Goal: Information Seeking & Learning: Learn about a topic

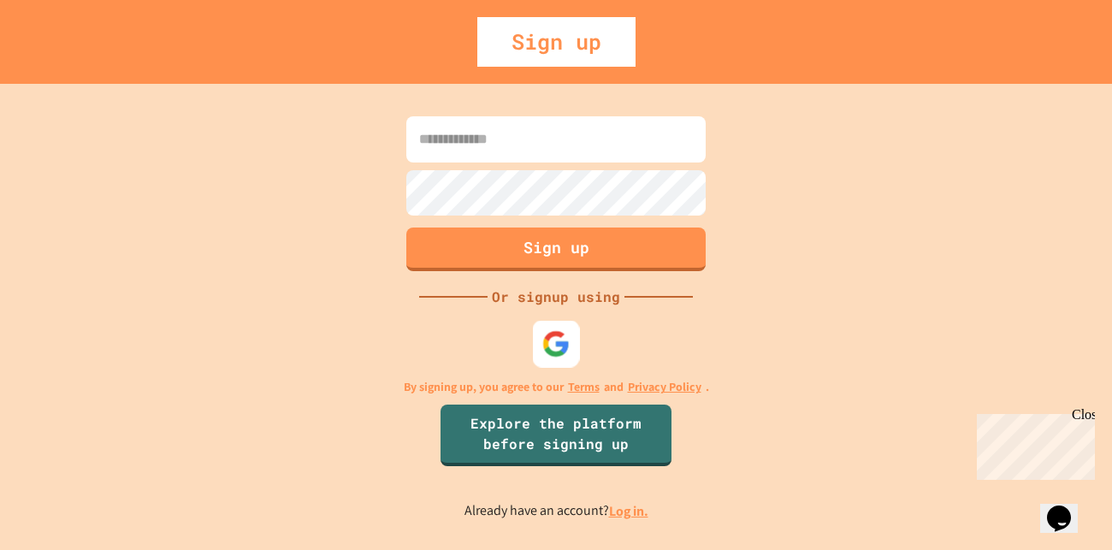
click at [561, 345] on img at bounding box center [556, 344] width 28 height 28
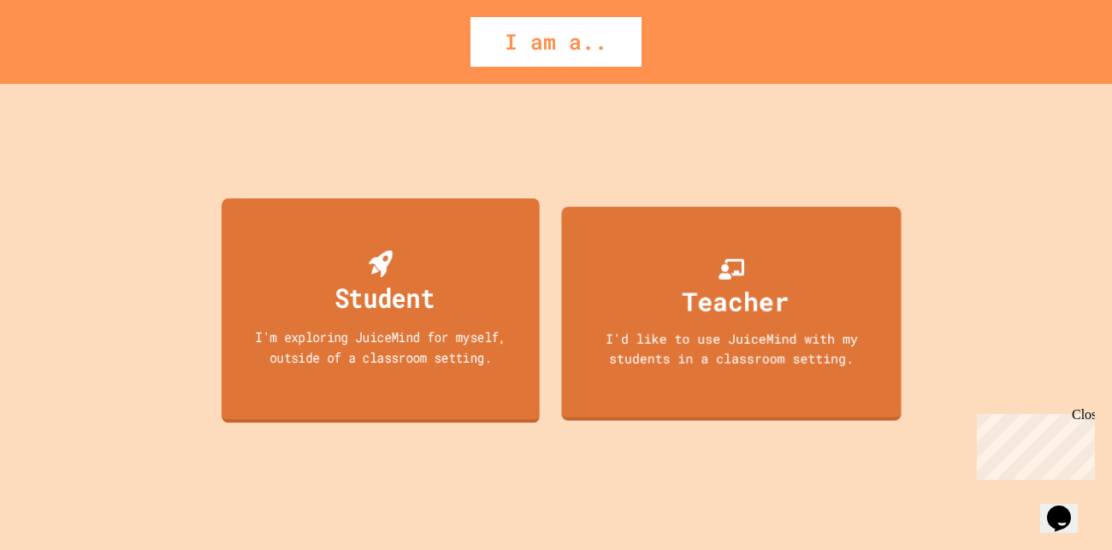
click at [470, 342] on div "I'm exploring JuiceMind for myself, outside of a classroom setting." at bounding box center [381, 347] width 286 height 40
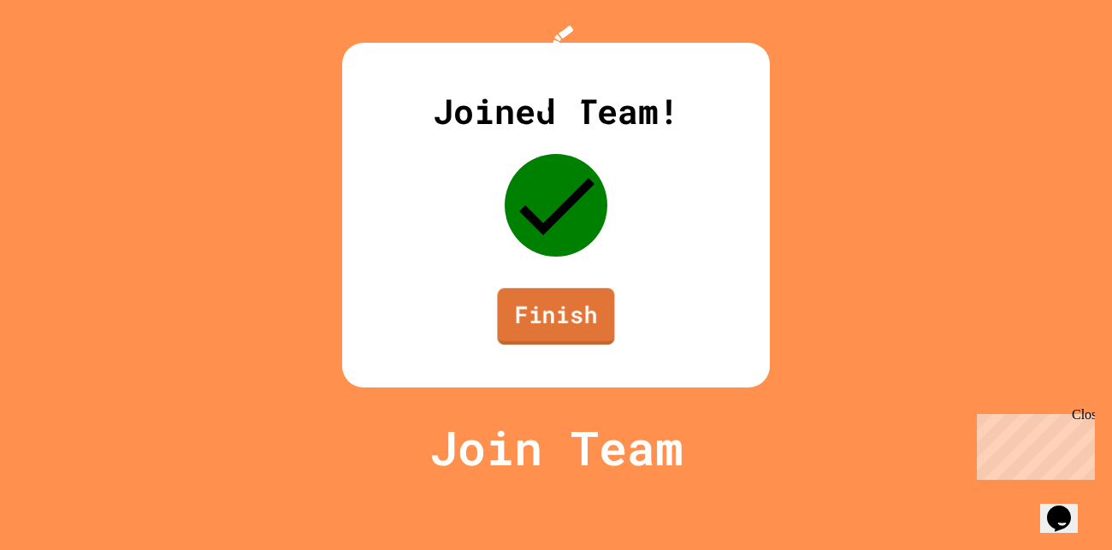
click at [525, 345] on link "Finish" at bounding box center [555, 316] width 117 height 56
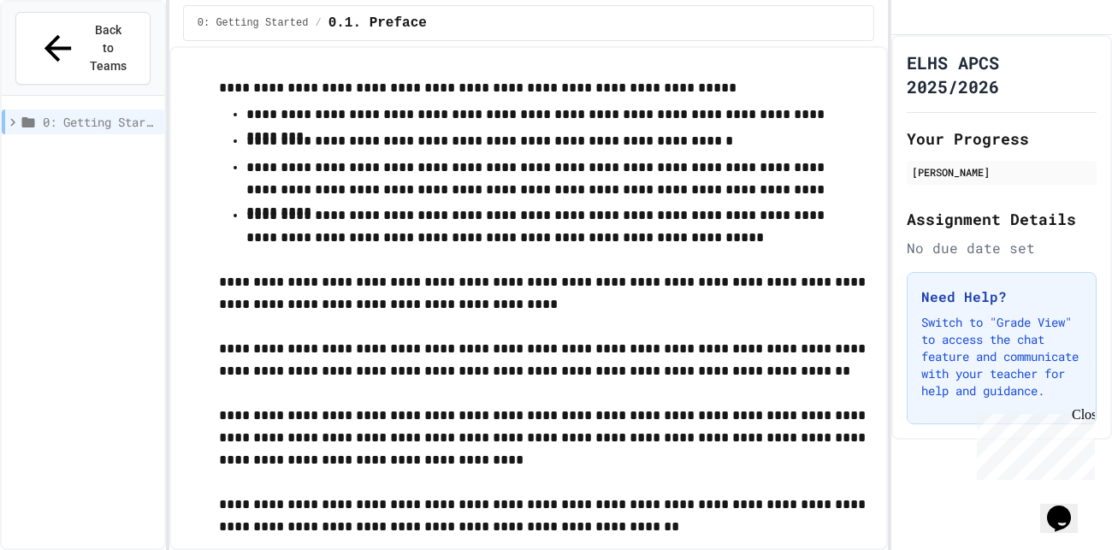
scroll to position [875, 0]
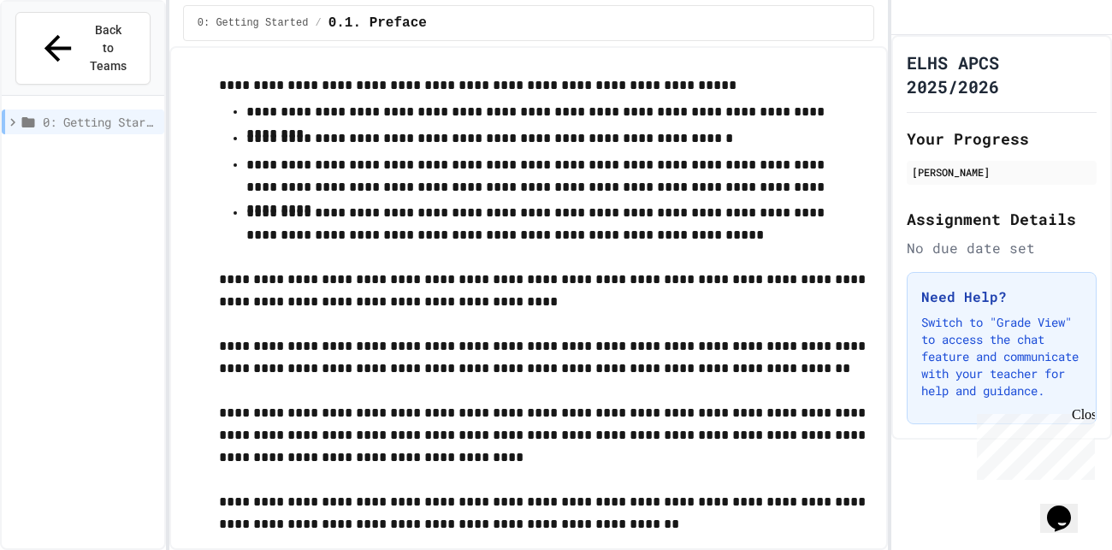
click at [529, 357] on p "**********" at bounding box center [545, 357] width 653 height 44
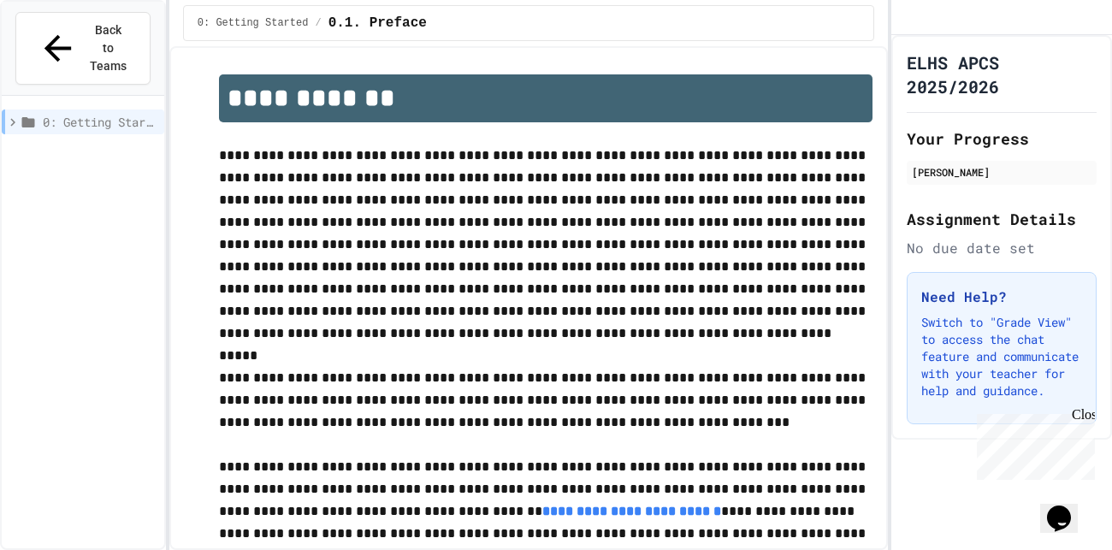
scroll to position [0, 0]
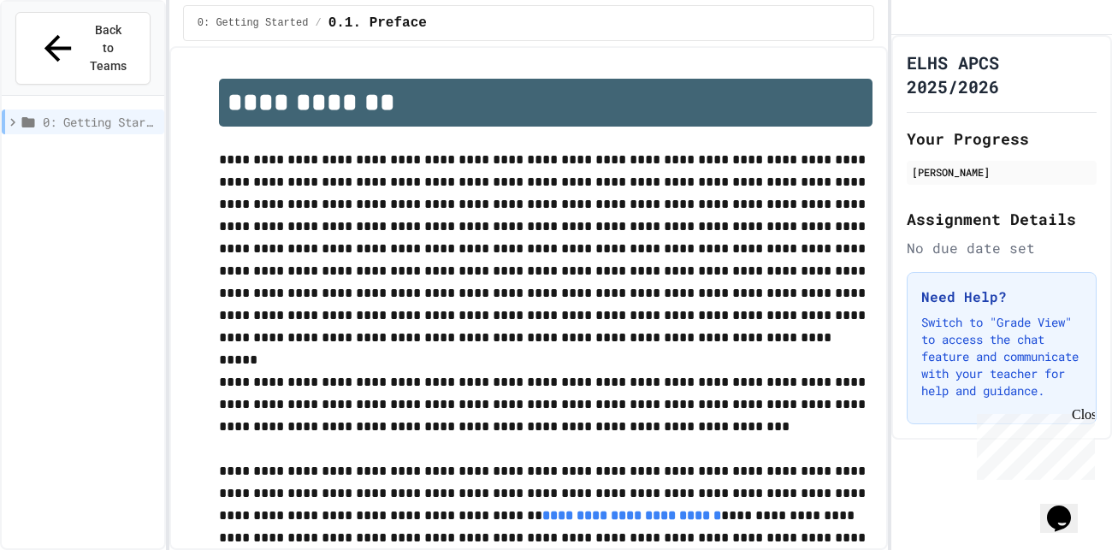
click at [1024, 383] on p "Switch to "Grade View" to access the chat feature and communicate with your tea…" at bounding box center [1001, 357] width 161 height 86
click at [36, 115] on icon at bounding box center [28, 122] width 15 height 15
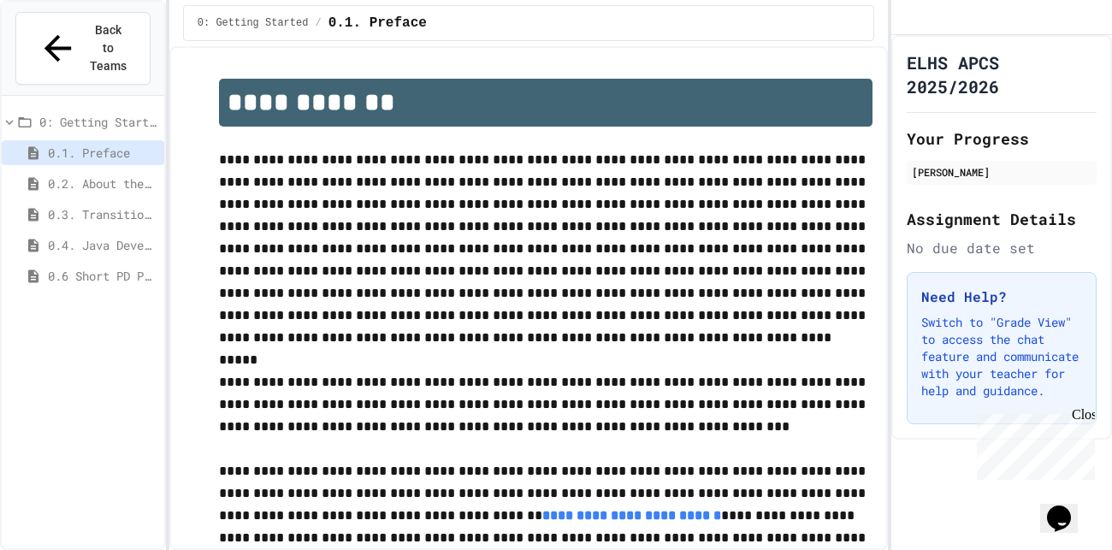
click at [98, 174] on span "0.2. About the AP CSA Exam" at bounding box center [102, 183] width 109 height 18
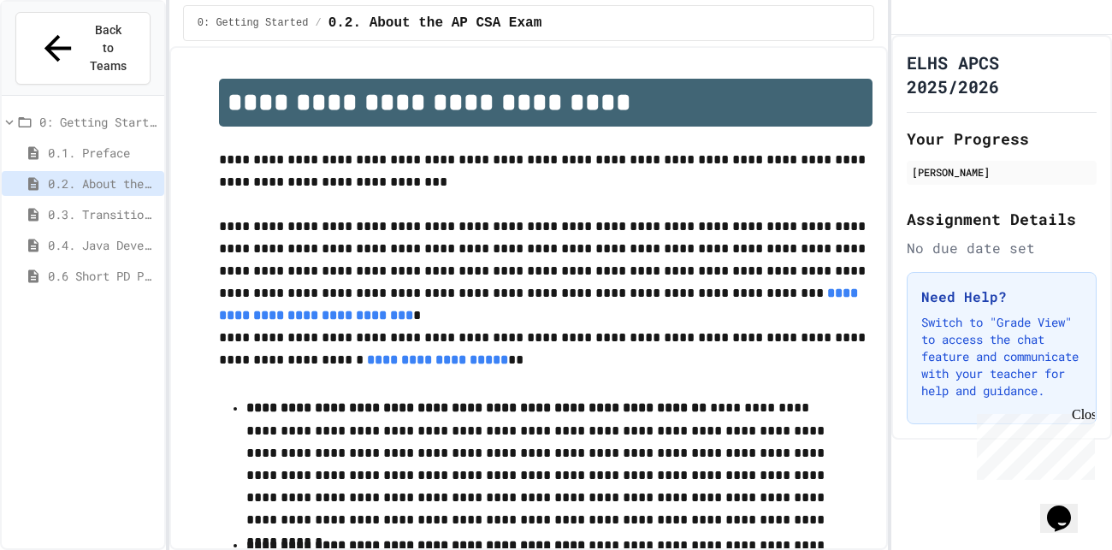
click at [94, 205] on span "0.3. Transitioning from AP CSP to AP CSA" at bounding box center [102, 214] width 109 height 18
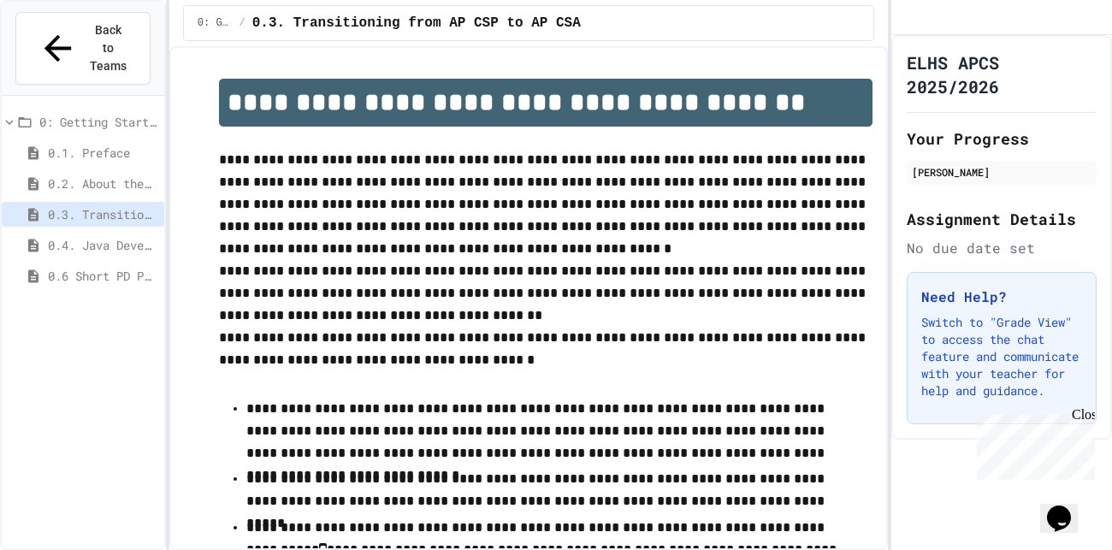
click at [85, 236] on span "0.4. Java Development Environments" at bounding box center [102, 245] width 109 height 18
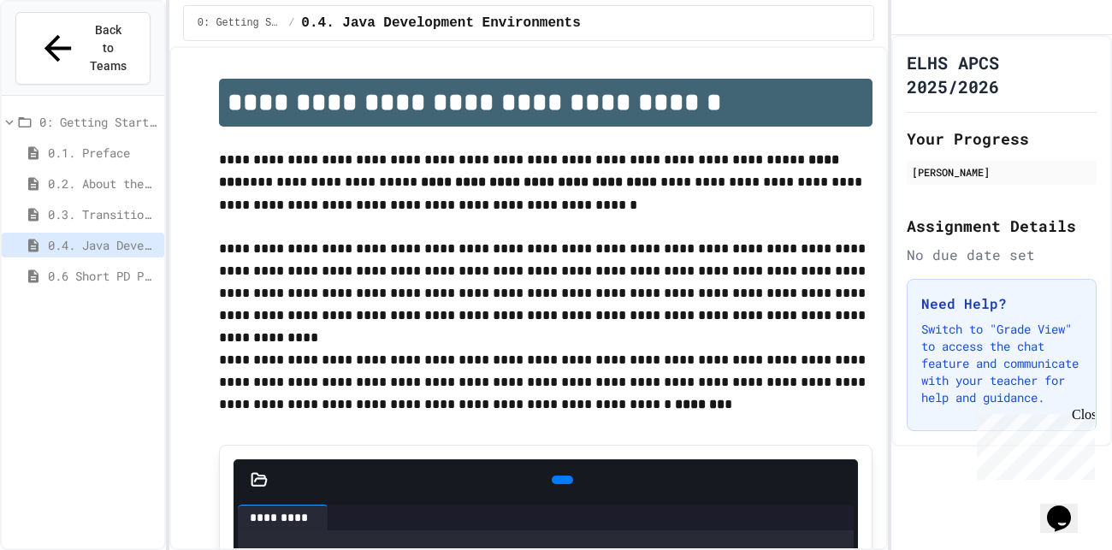
click at [83, 267] on span "0.6 Short PD Pretest" at bounding box center [102, 276] width 109 height 18
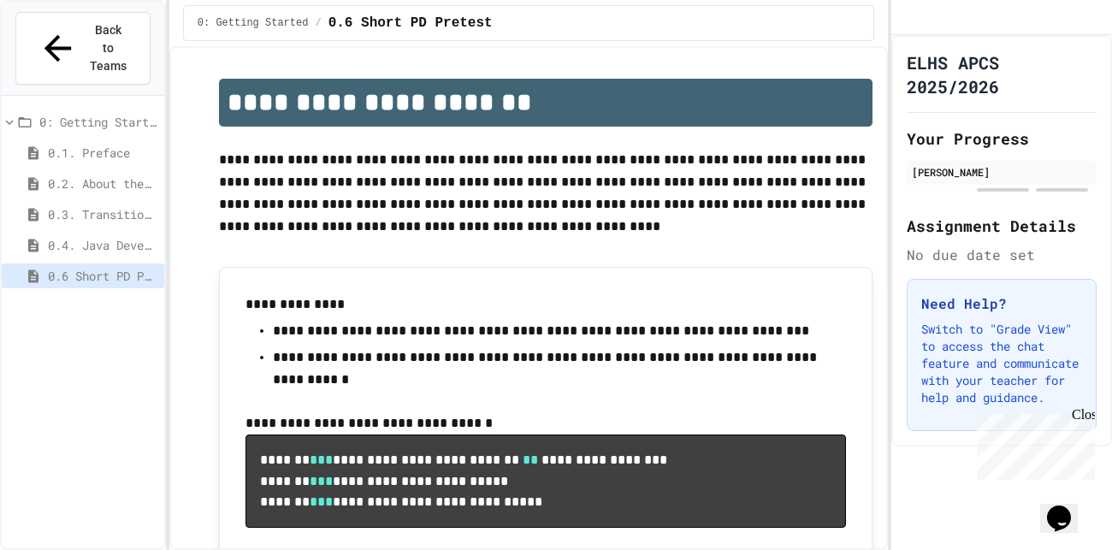
click at [103, 113] on span "0: Getting Started" at bounding box center [98, 122] width 118 height 18
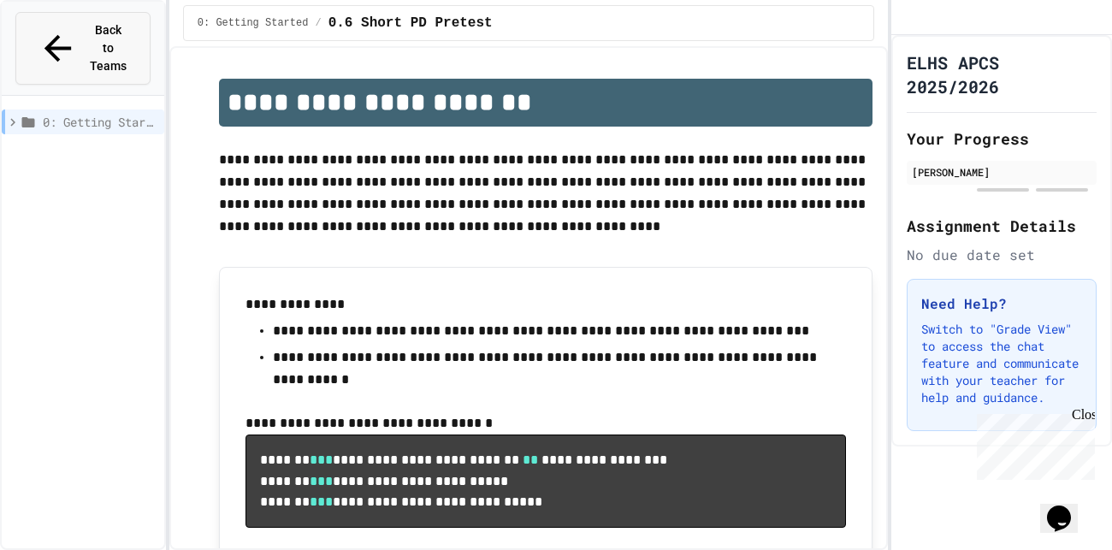
click at [128, 21] on span "Back to Teams" at bounding box center [108, 48] width 40 height 54
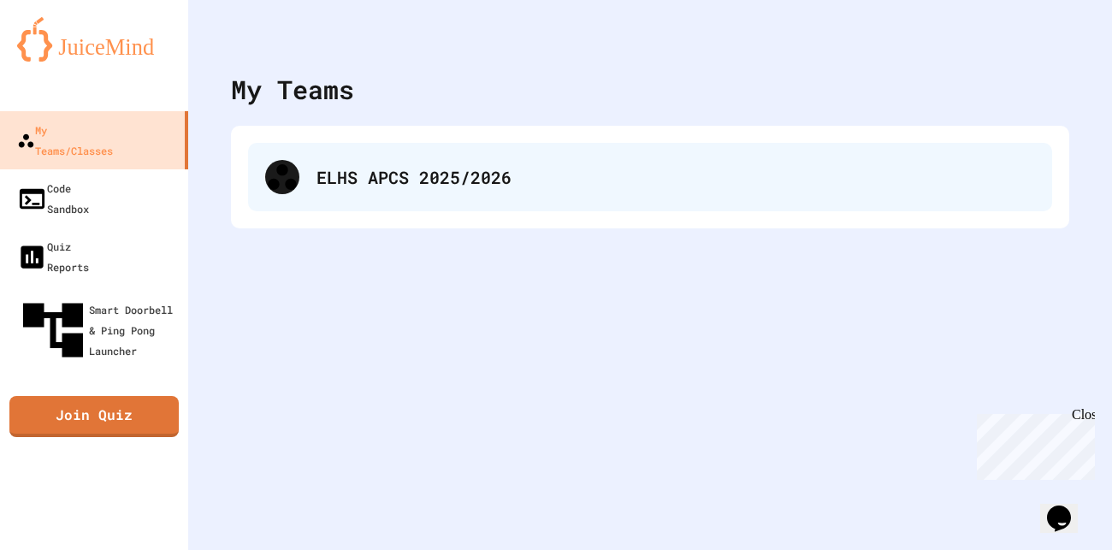
click at [266, 176] on div at bounding box center [282, 177] width 34 height 34
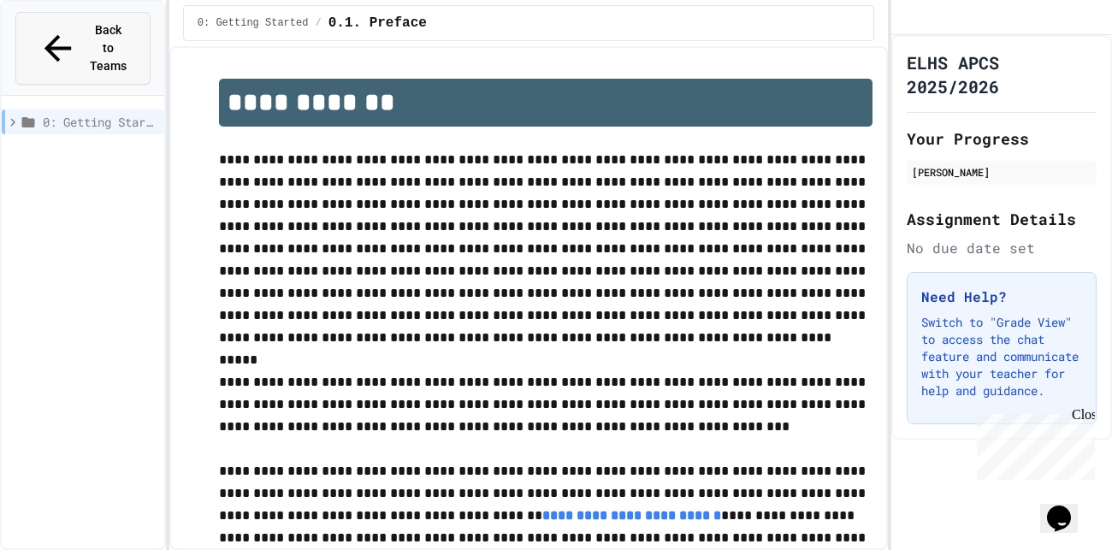
click at [110, 36] on span "Back to Teams" at bounding box center [108, 48] width 40 height 54
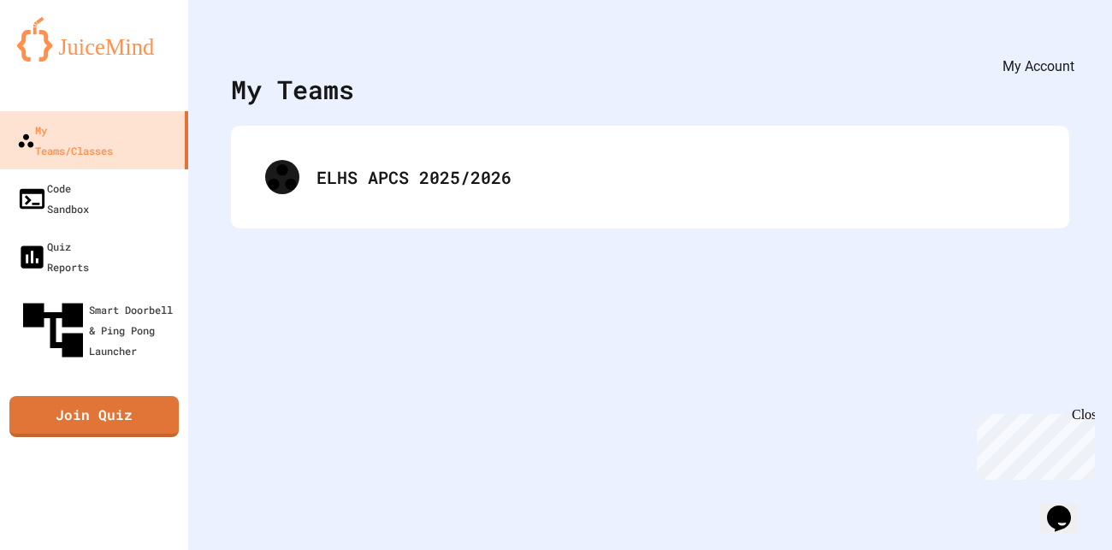
click at [1060, 42] on button "My Account" at bounding box center [1060, 42] width 0 height 0
click at [165, 300] on div "My Teams/Classes Code Sandbox Quiz Reports Smart Doorbell & Ping Pong Launcher …" at bounding box center [94, 275] width 188 height 550
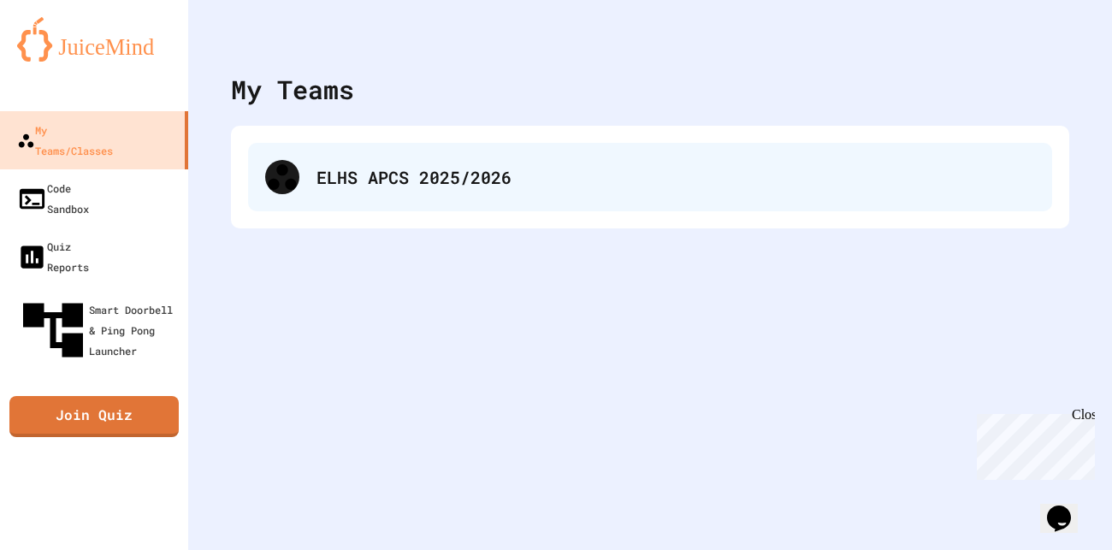
click at [409, 189] on div "ELHS APCS 2025/2026" at bounding box center [675, 177] width 718 height 26
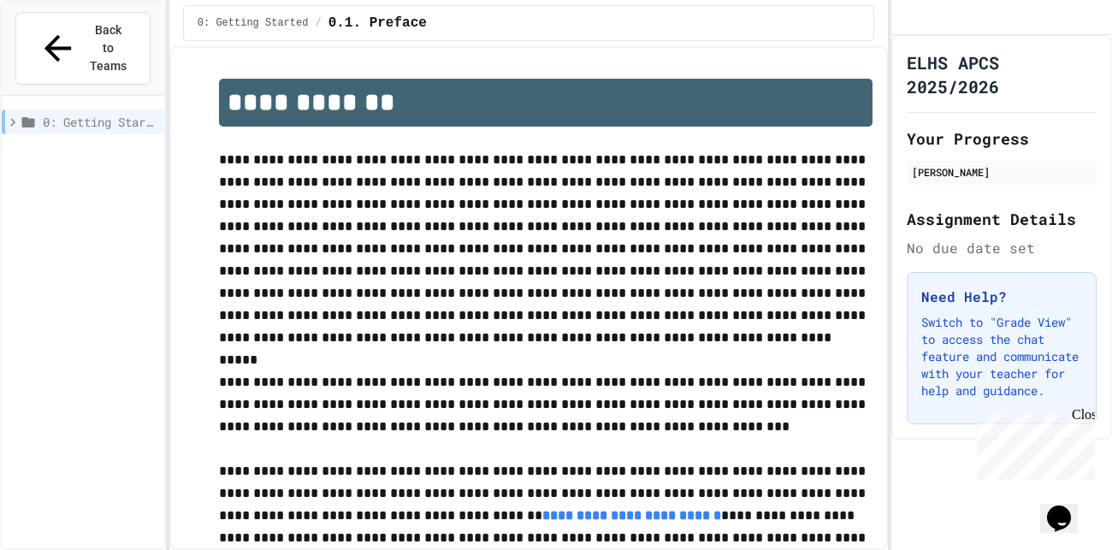
click at [36, 115] on icon at bounding box center [28, 122] width 15 height 15
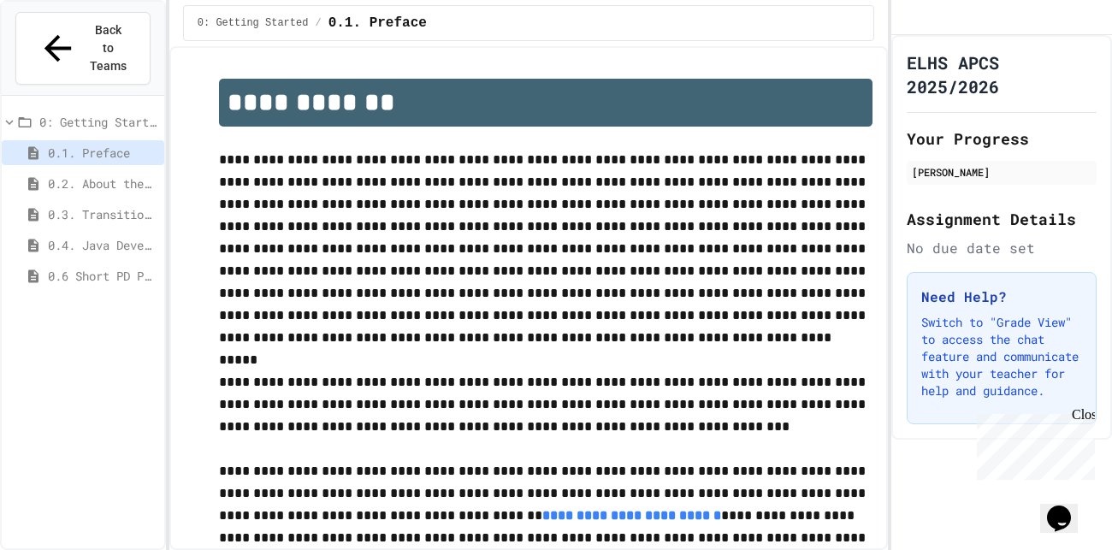
click at [63, 174] on span "0.2. About the AP CSA Exam" at bounding box center [102, 183] width 109 height 18
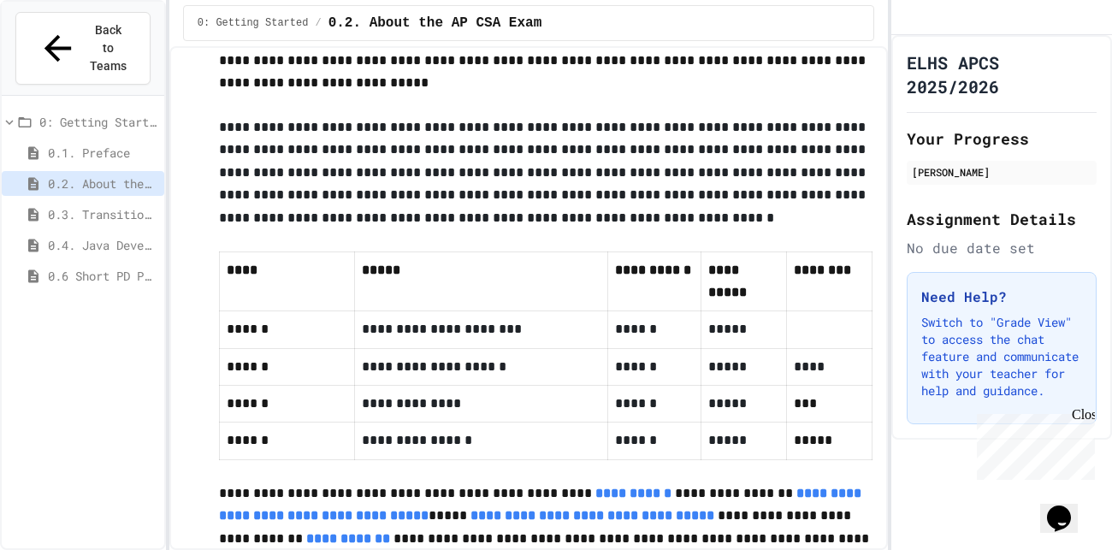
scroll to position [1077, 0]
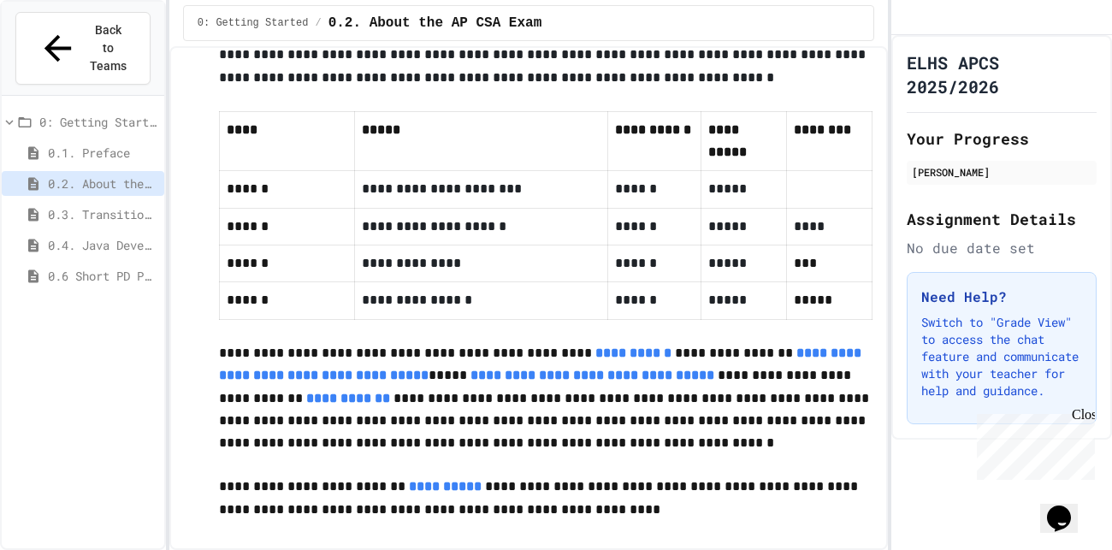
click at [67, 205] on span "0.3. Transitioning from AP CSP to AP CSA" at bounding box center [102, 214] width 109 height 18
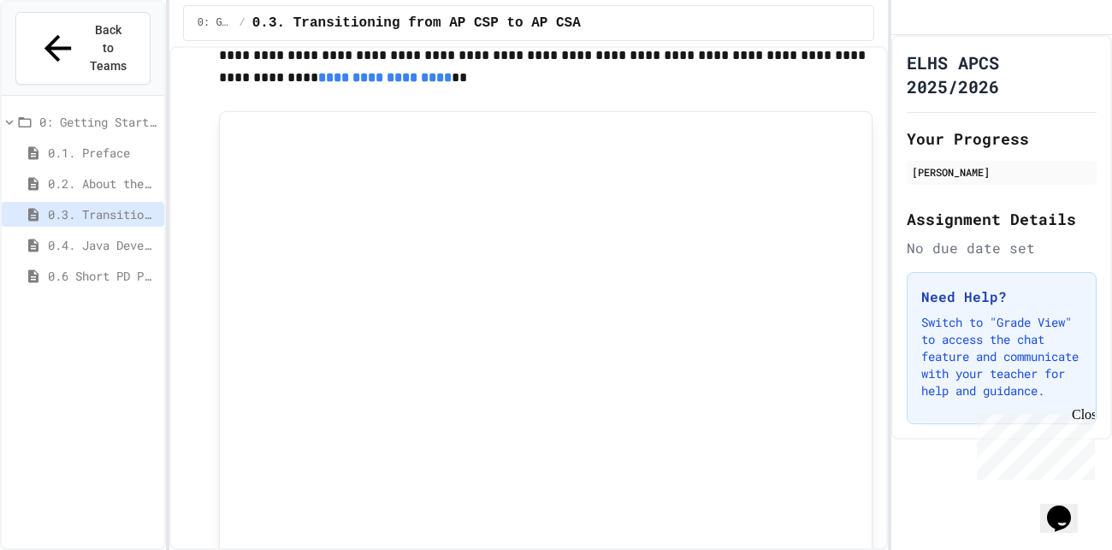
scroll to position [664, 0]
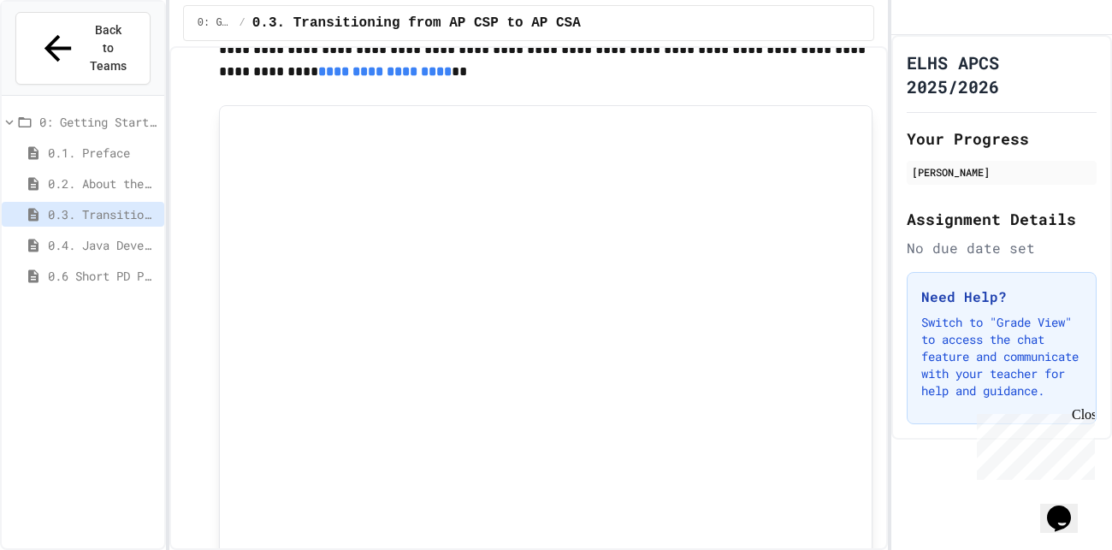
click at [83, 236] on span "0.4. Java Development Environments" at bounding box center [102, 245] width 109 height 18
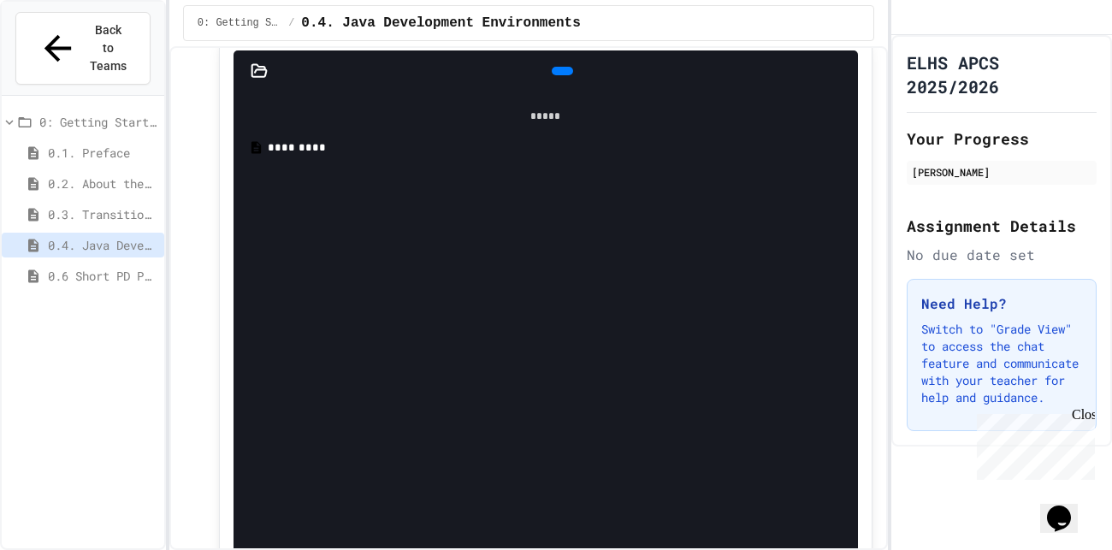
scroll to position [413, 0]
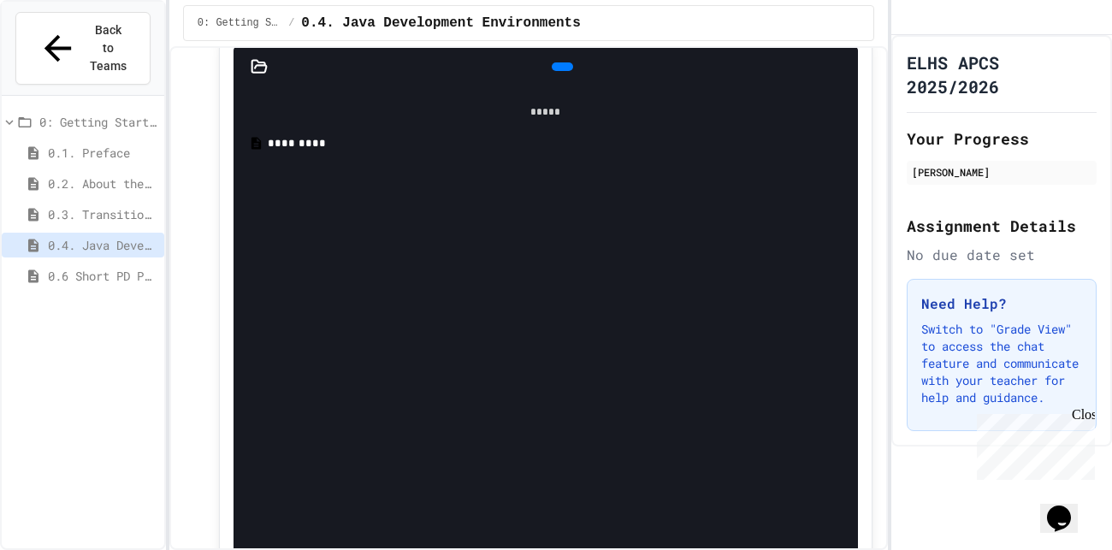
click at [567, 71] on icon at bounding box center [571, 77] width 9 height 12
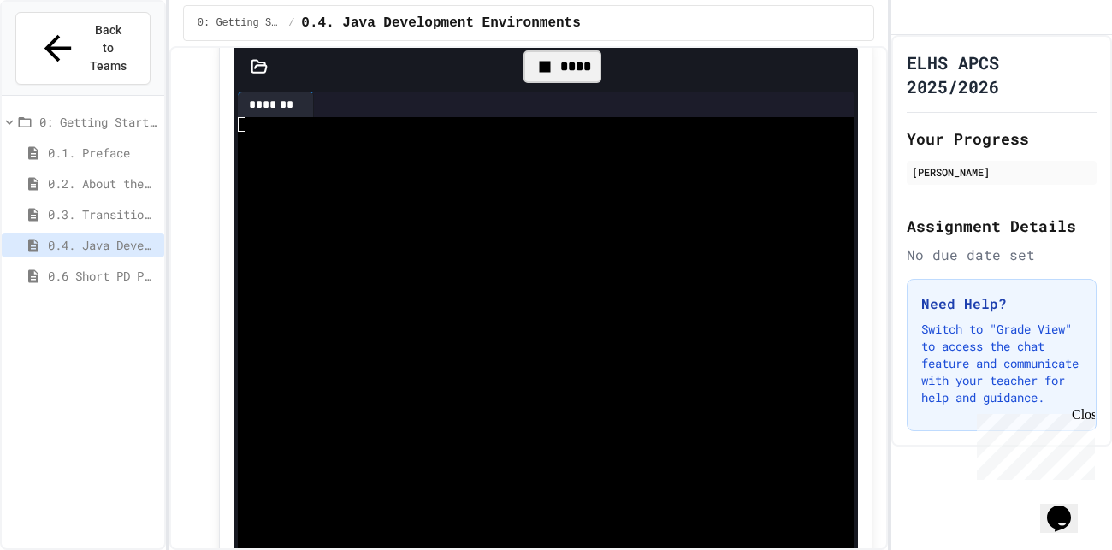
click at [546, 79] on div "****" at bounding box center [562, 66] width 78 height 32
click at [298, 97] on div "*******" at bounding box center [272, 105] width 68 height 18
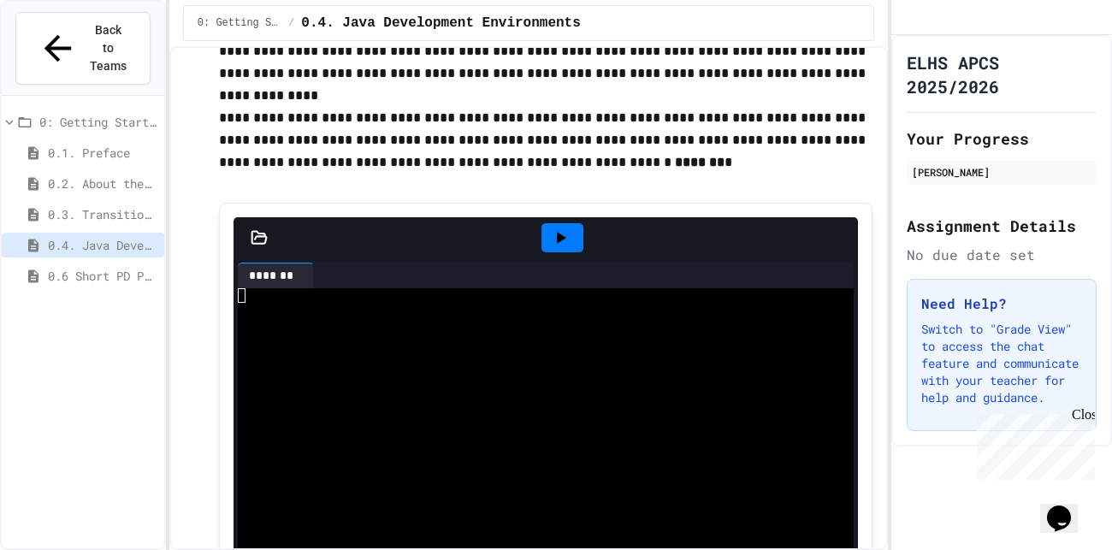
scroll to position [234, 0]
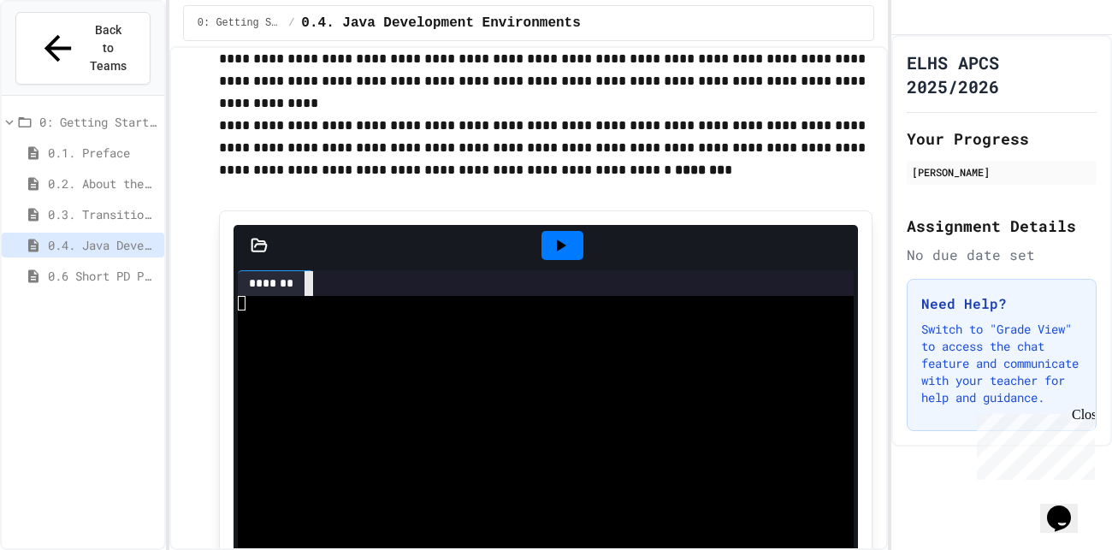
click at [309, 283] on icon at bounding box center [309, 283] width 0 height 0
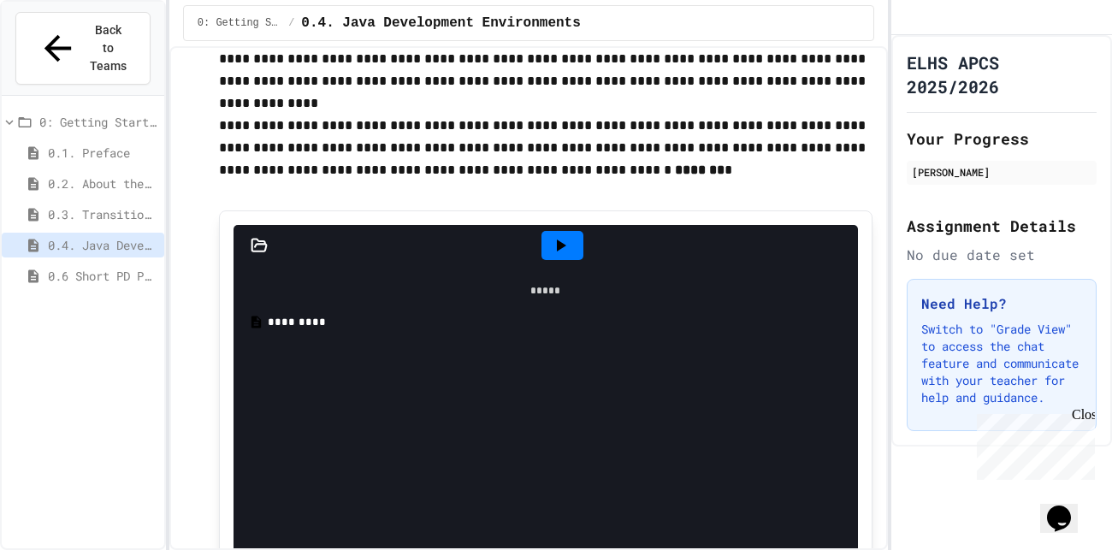
click at [339, 333] on div "*********" at bounding box center [545, 322] width 607 height 30
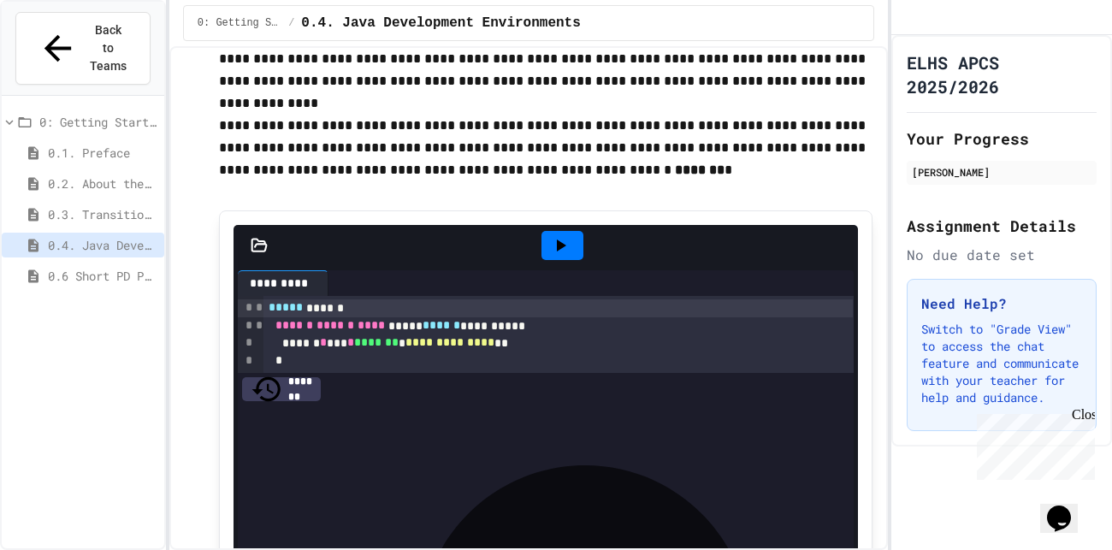
click at [556, 240] on icon at bounding box center [560, 245] width 21 height 21
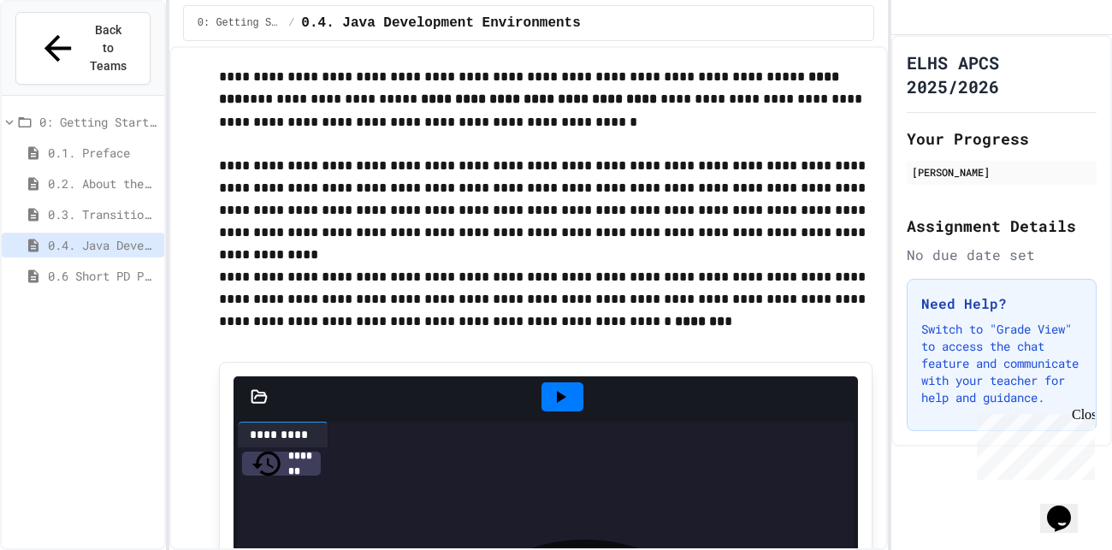
scroll to position [84, 0]
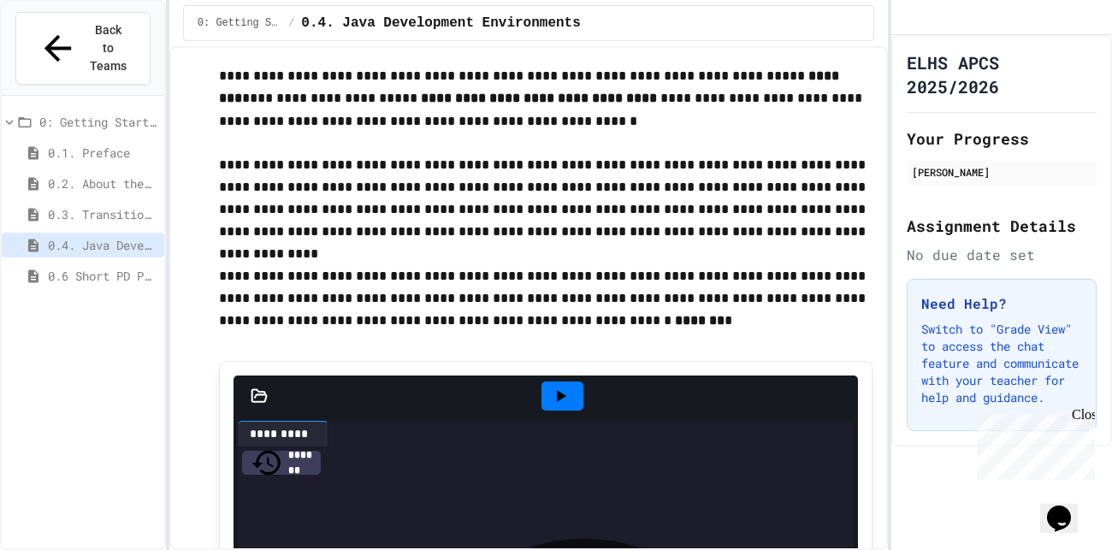
click at [259, 393] on icon at bounding box center [258, 395] width 15 height 12
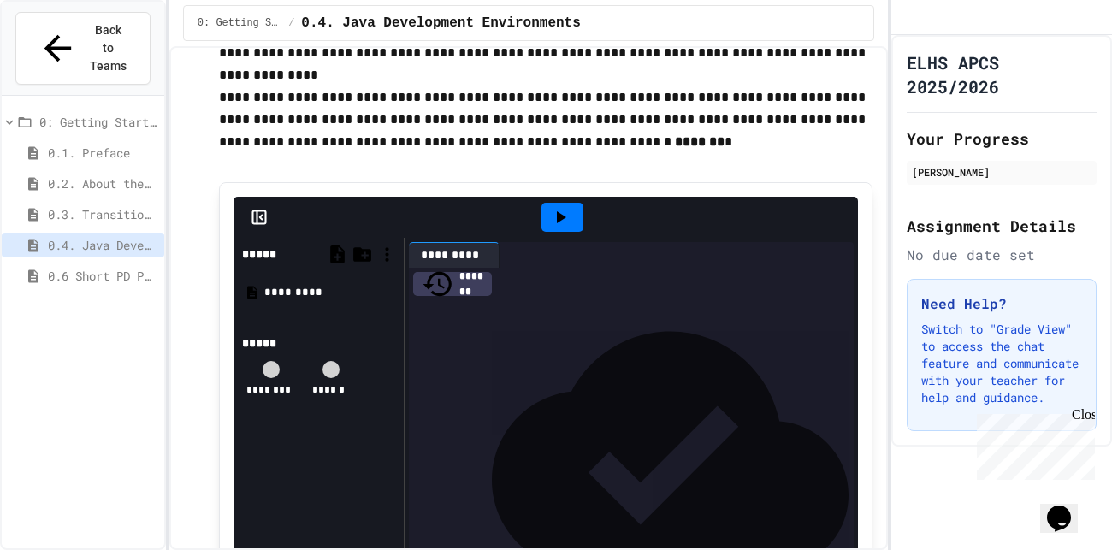
scroll to position [262, 0]
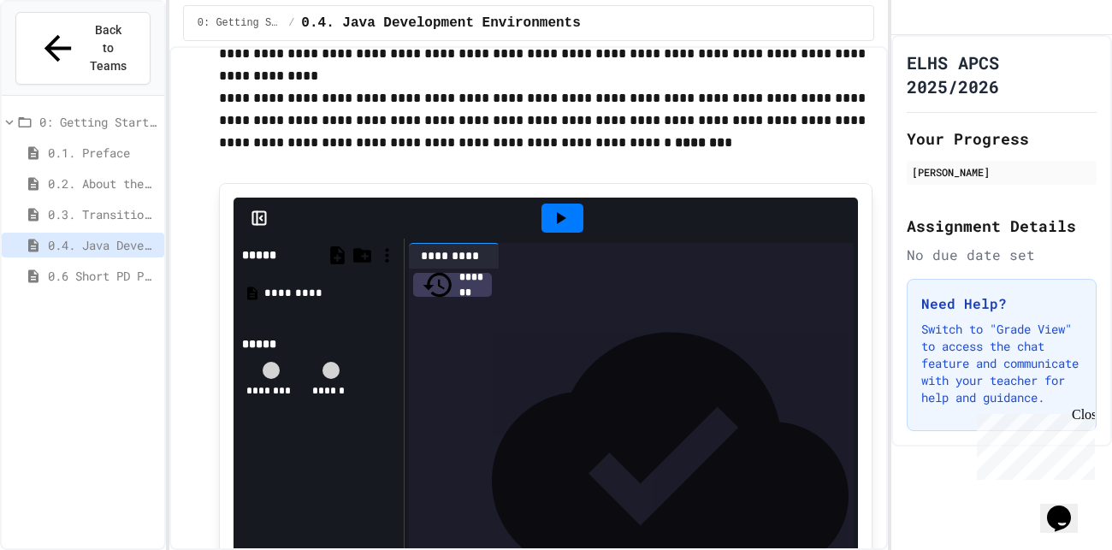
click at [86, 267] on span "0.6 Short PD Pretest" at bounding box center [102, 276] width 109 height 18
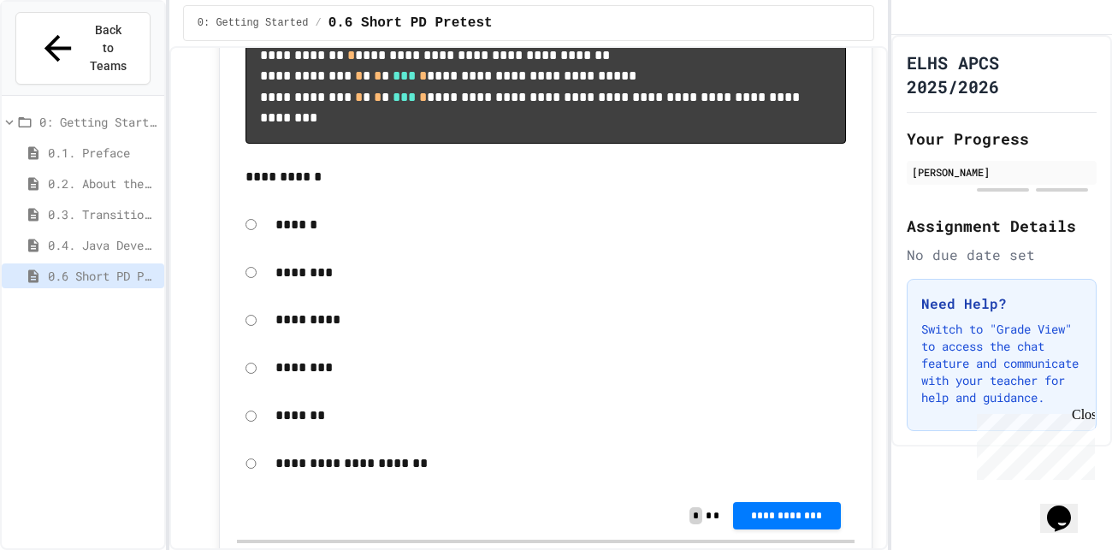
scroll to position [691, 0]
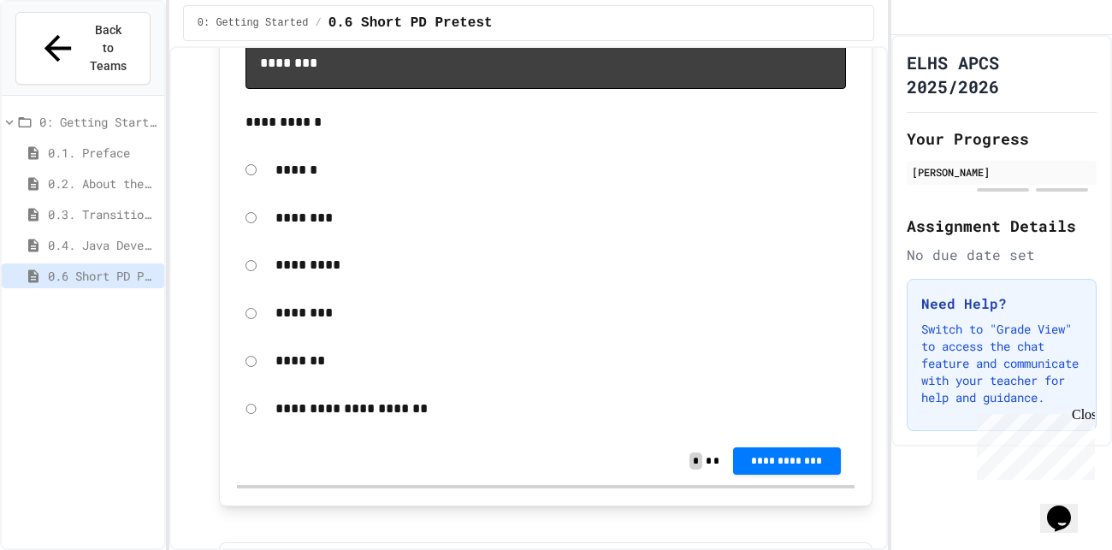
click at [294, 181] on p "******" at bounding box center [560, 170] width 570 height 22
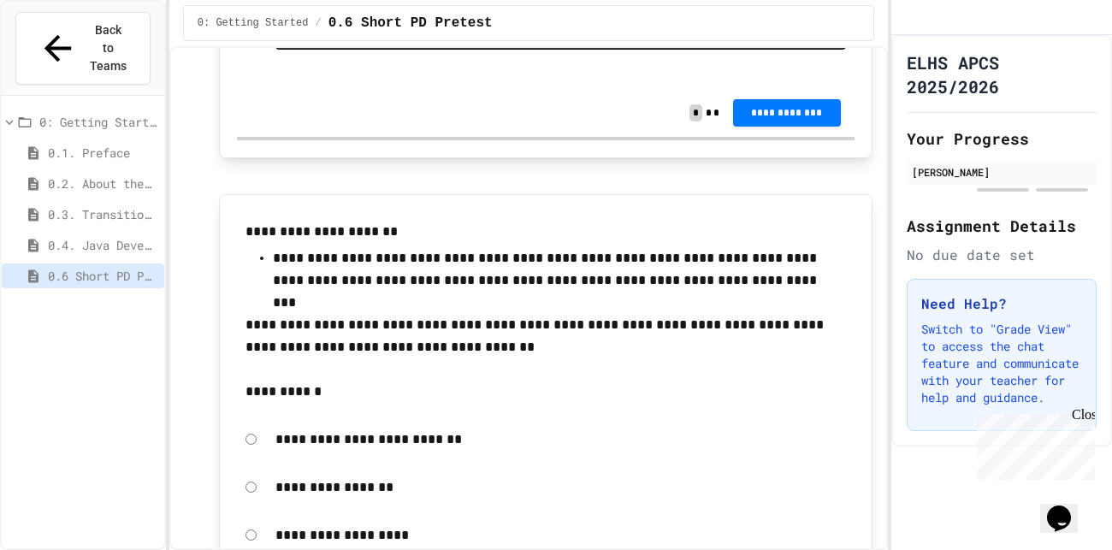
scroll to position [8246, 0]
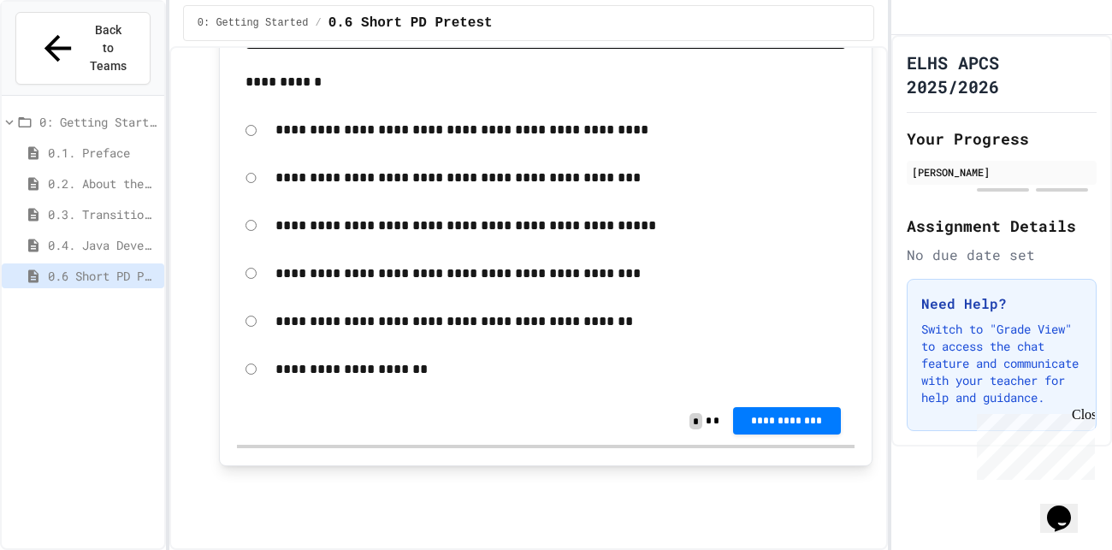
scroll to position [11743, 0]
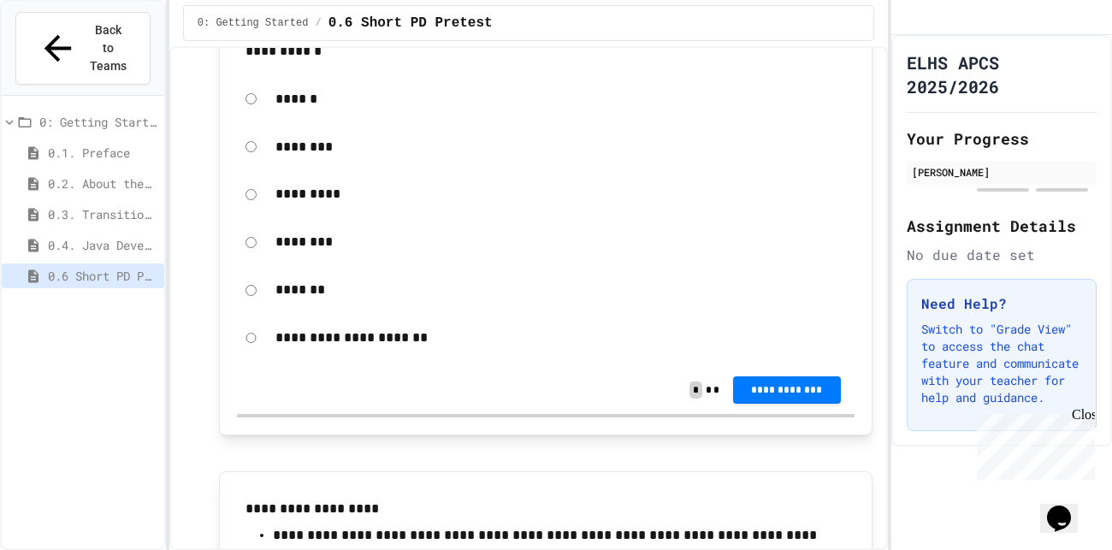
scroll to position [775, 0]
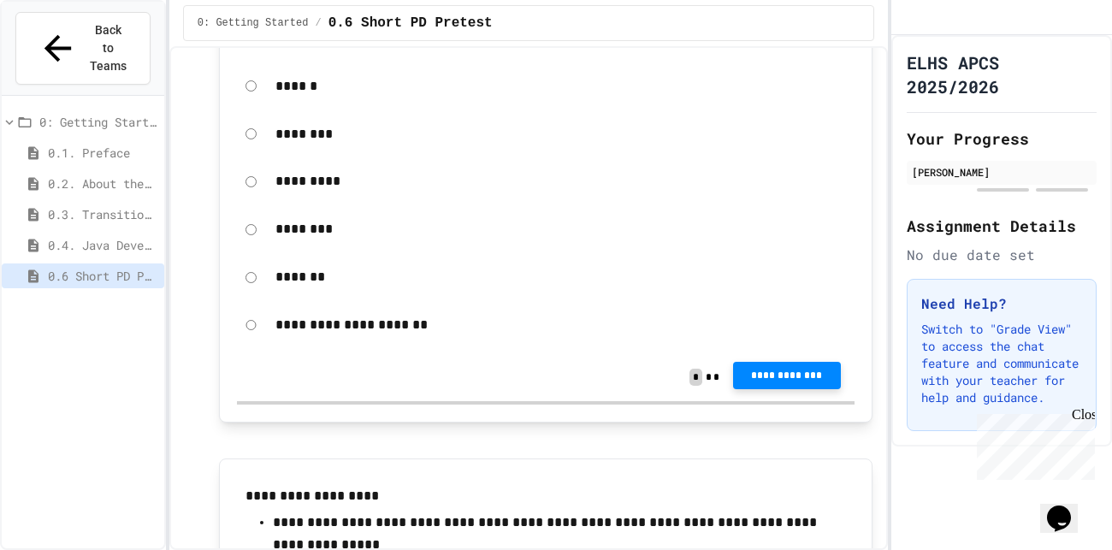
click at [766, 382] on span "**********" at bounding box center [786, 376] width 80 height 14
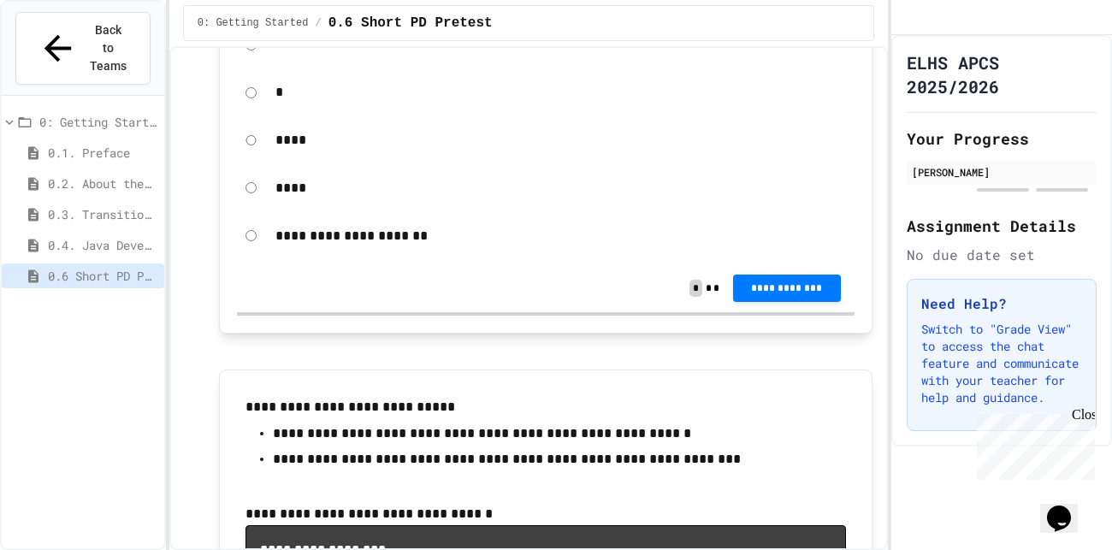
scroll to position [1669, 0]
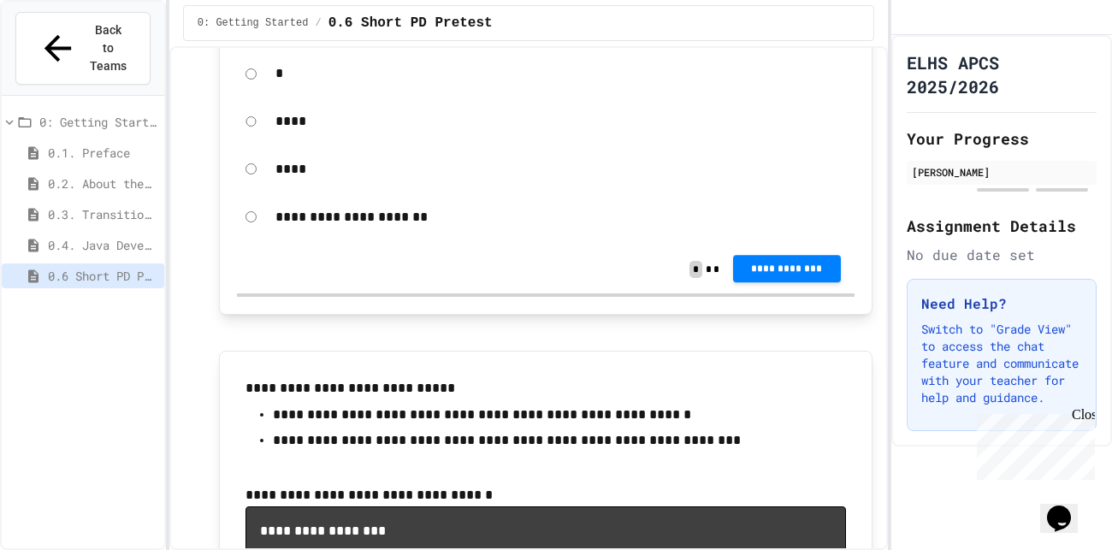
click at [789, 293] on div "**********" at bounding box center [545, 269] width 617 height 48
click at [785, 283] on button "**********" at bounding box center [787, 269] width 108 height 27
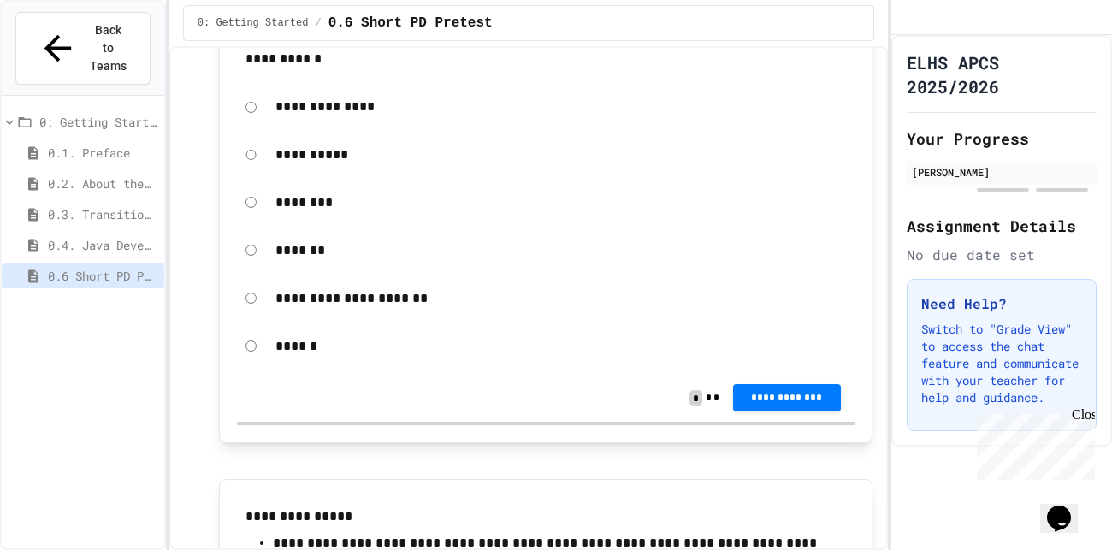
scroll to position [2881, 0]
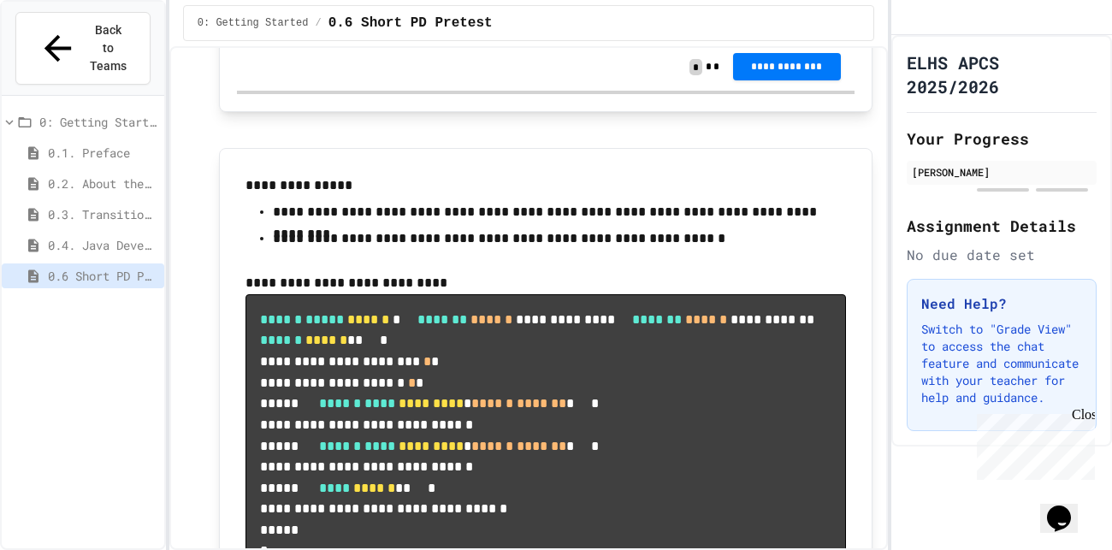
click at [753, 74] on span "**********" at bounding box center [786, 67] width 80 height 14
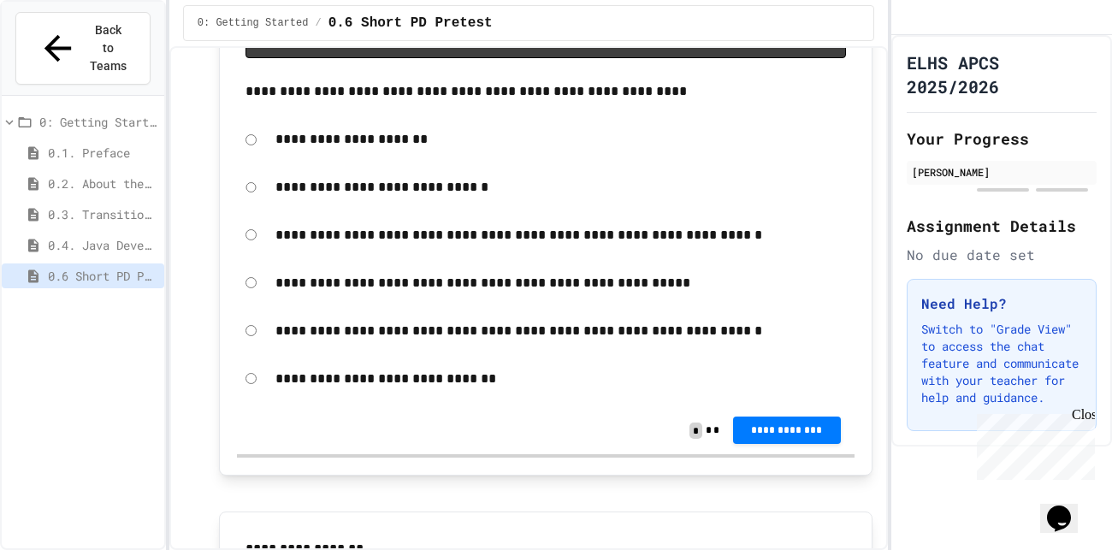
scroll to position [4257, 0]
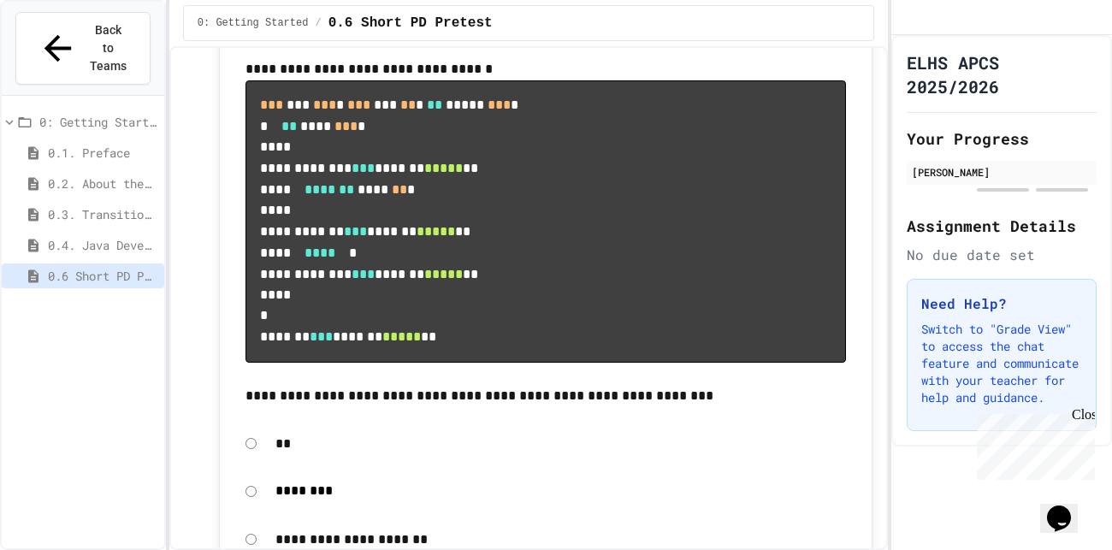
scroll to position [4889, 0]
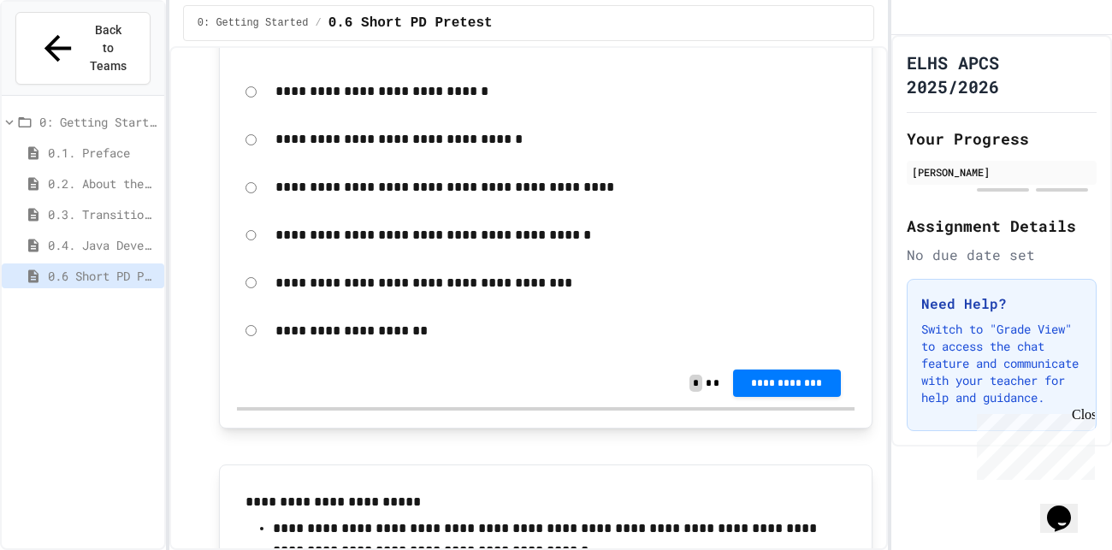
scroll to position [5983, 0]
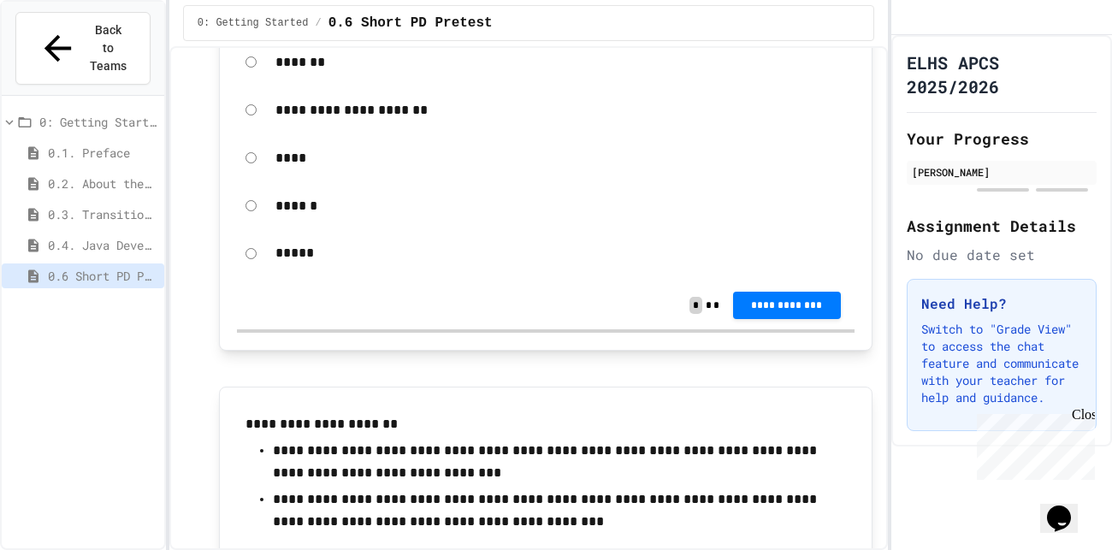
scroll to position [6815, 0]
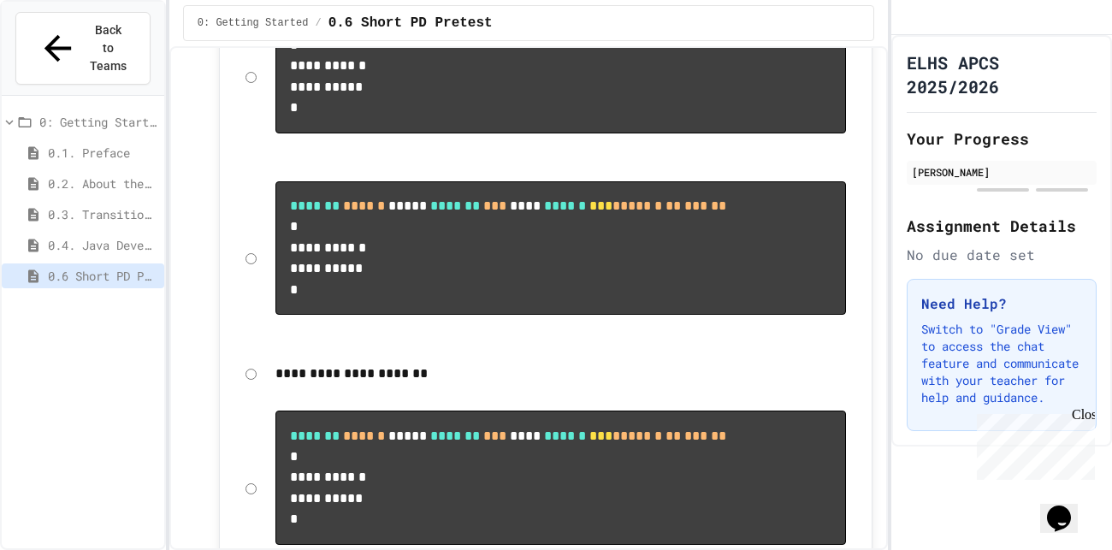
scroll to position [7778, 0]
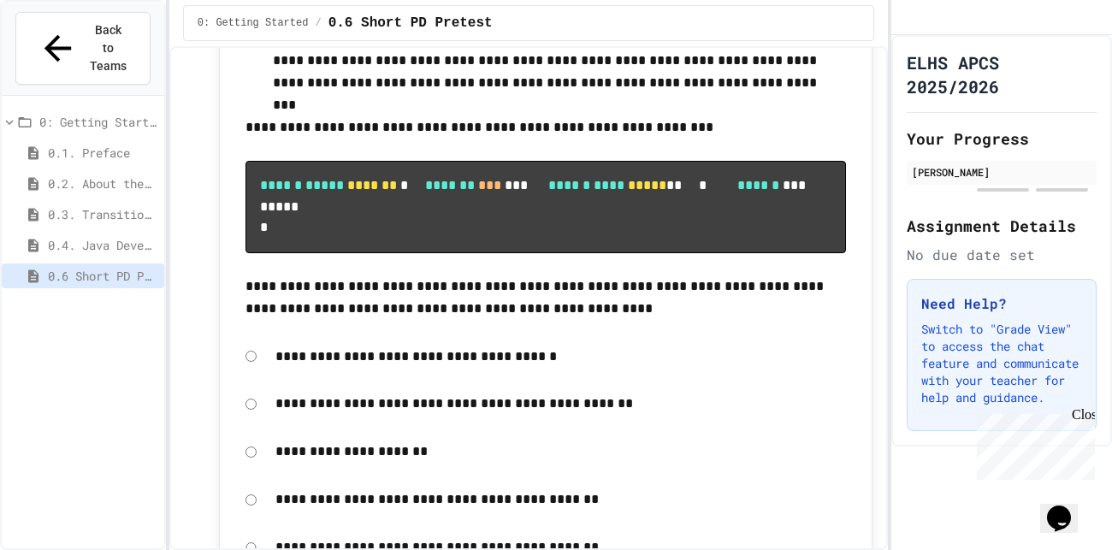
scroll to position [9184, 0]
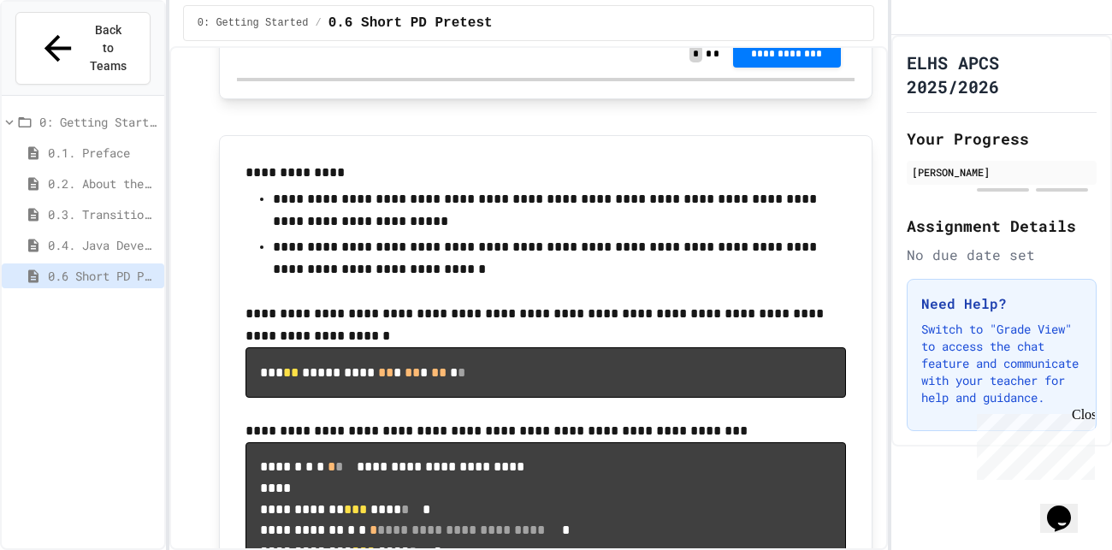
scroll to position [9778, 0]
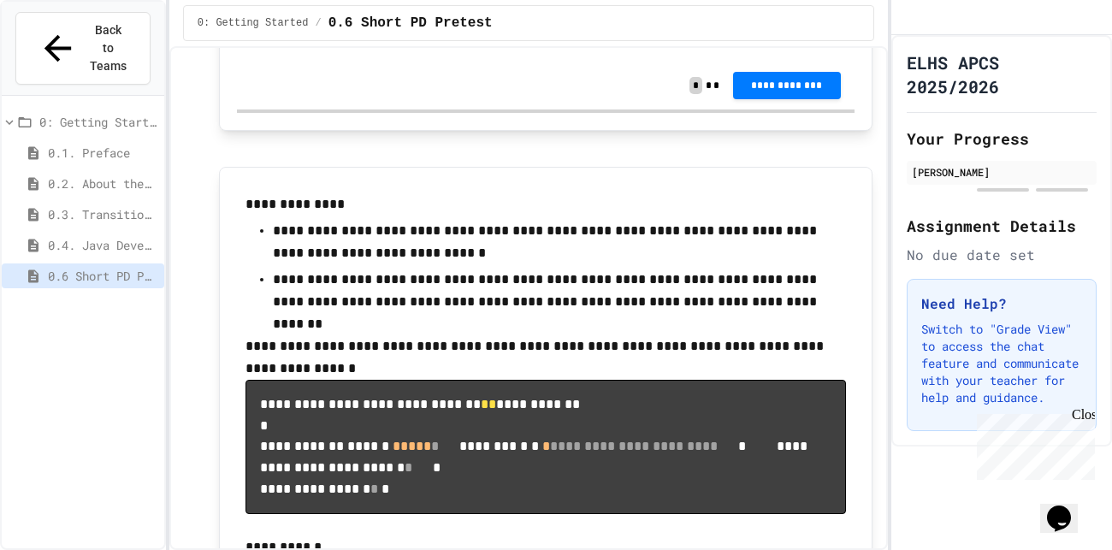
scroll to position [10693, 0]
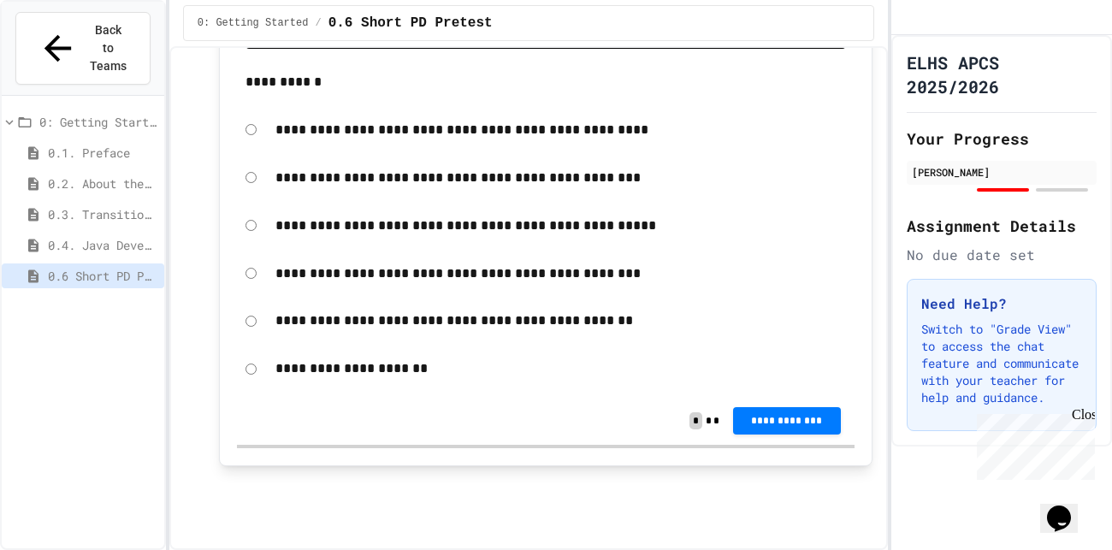
scroll to position [12598, 0]
click at [251, 241] on div "**********" at bounding box center [545, 225] width 617 height 39
click at [800, 46] on div "**********" at bounding box center [528, 298] width 718 height 504
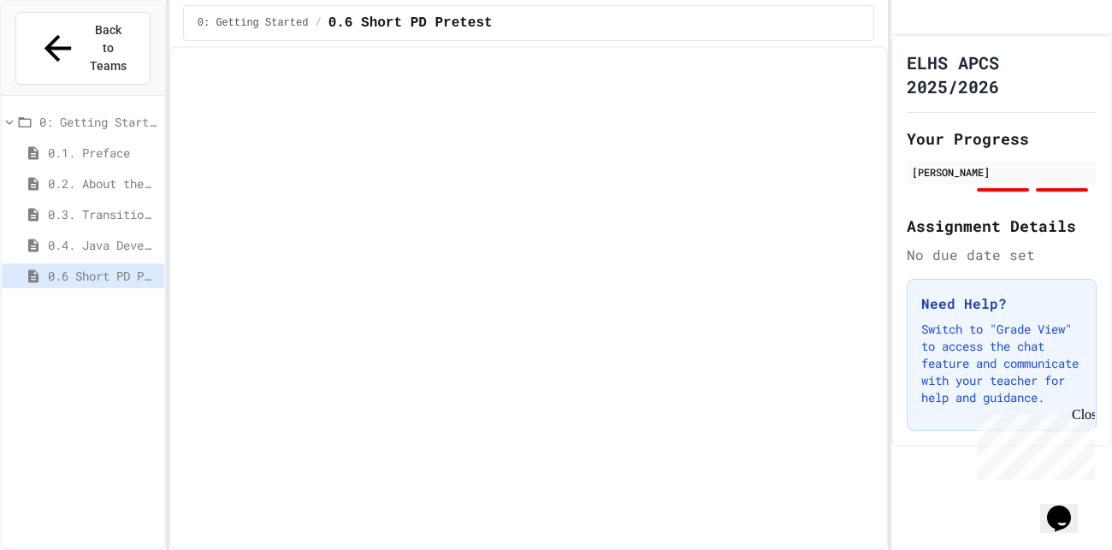
scroll to position [12629, 0]
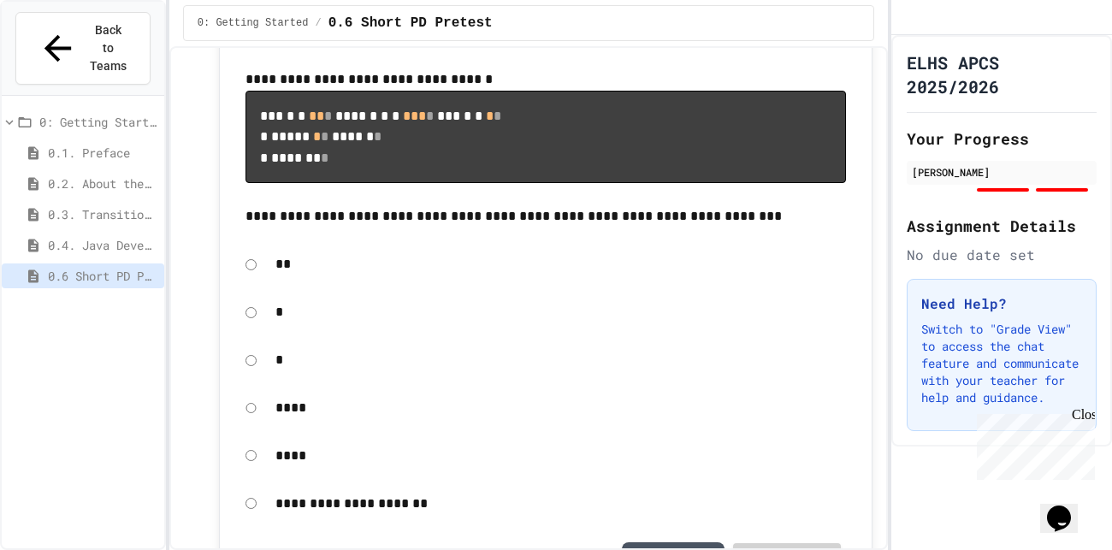
scroll to position [1381, 0]
